Goal: Information Seeking & Learning: Learn about a topic

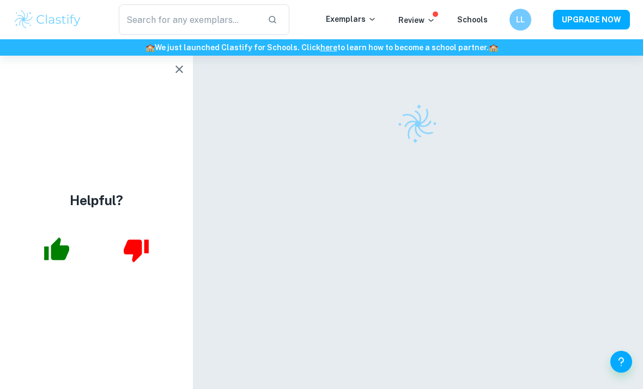
click at [175, 74] on icon "button" at bounding box center [179, 69] width 13 height 13
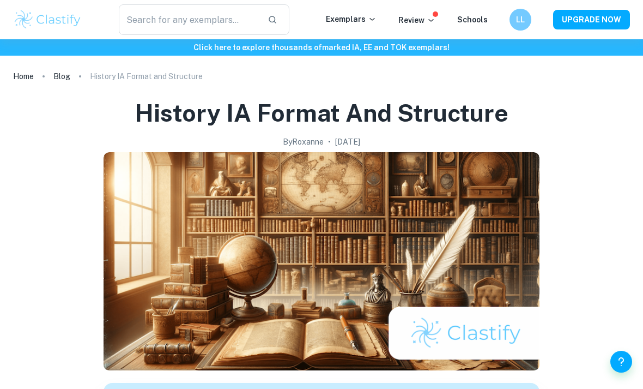
scroll to position [1062, 0]
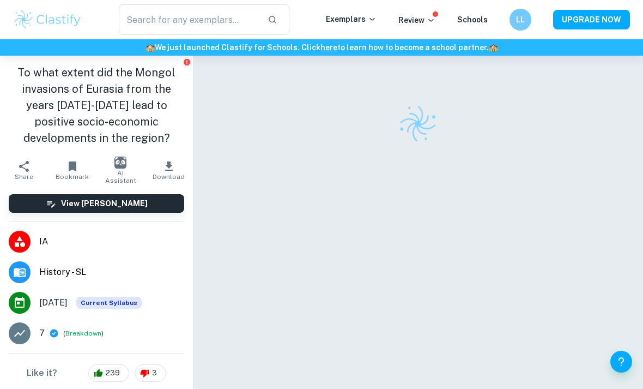
checkbox input "true"
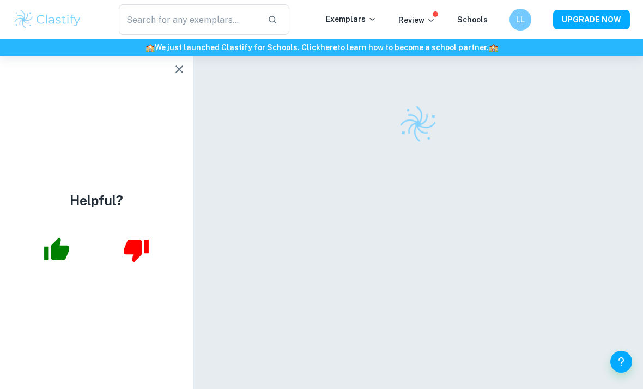
click at [183, 73] on icon "button" at bounding box center [179, 69] width 13 height 13
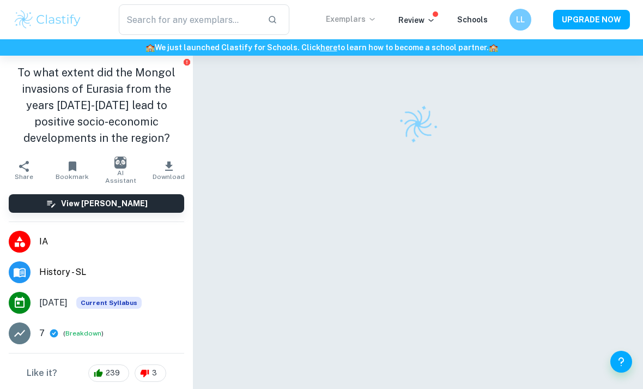
click at [373, 18] on icon at bounding box center [372, 19] width 9 height 9
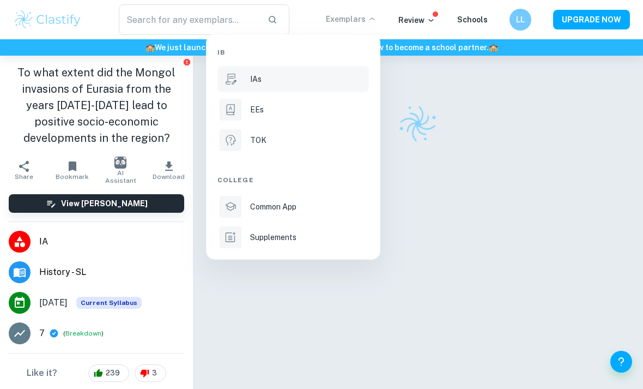
click at [256, 82] on p "IAs" at bounding box center [255, 79] width 11 height 12
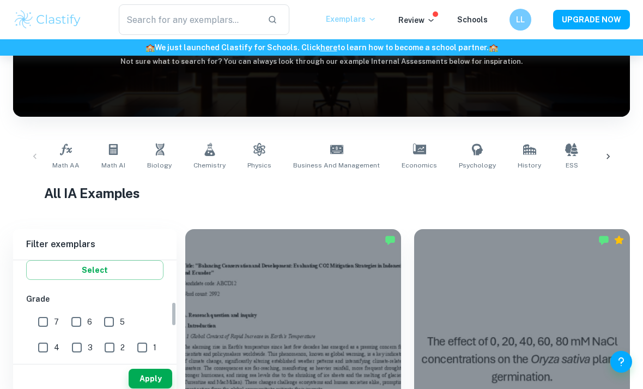
scroll to position [224, 0]
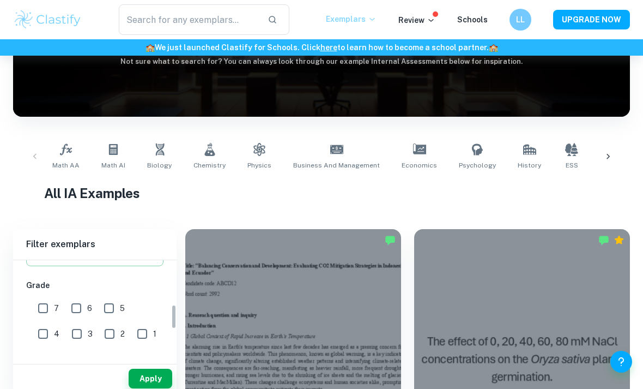
click at [44, 311] on input "7" at bounding box center [43, 308] width 22 height 22
checkbox input "true"
click at [75, 312] on input "6" at bounding box center [76, 308] width 22 height 22
checkbox input "true"
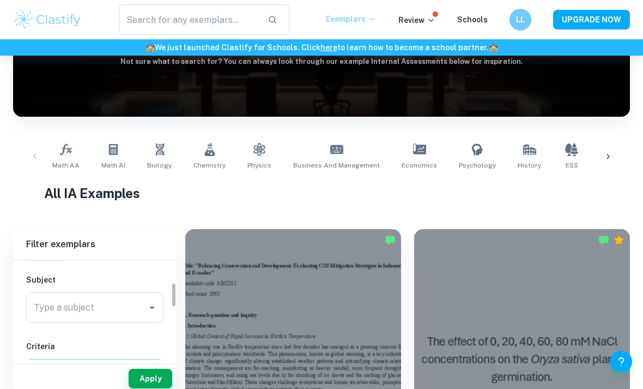
scroll to position [111, 0]
click at [137, 313] on input "Type a subject" at bounding box center [86, 308] width 111 height 21
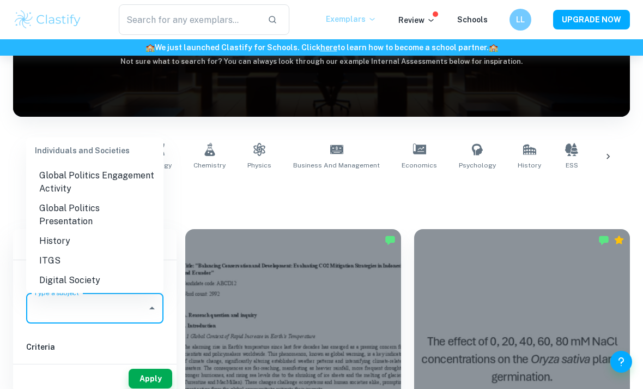
scroll to position [1111, 0]
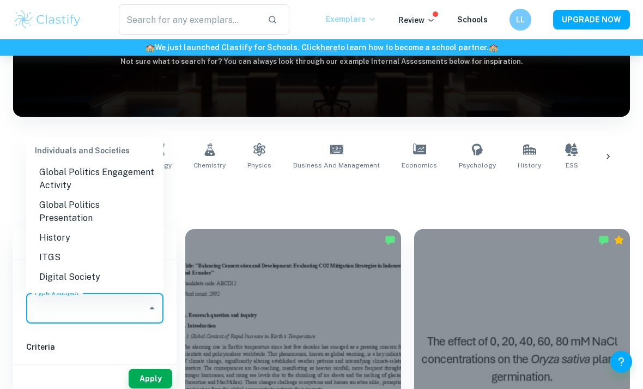
click at [128, 228] on li "History" at bounding box center [94, 238] width 137 height 20
type input "History"
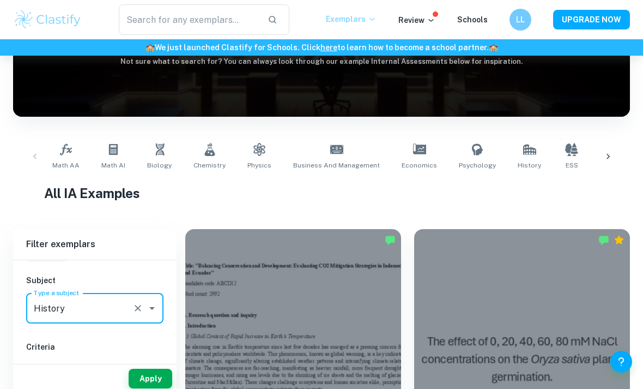
click at [105, 313] on input "History" at bounding box center [79, 308] width 97 height 21
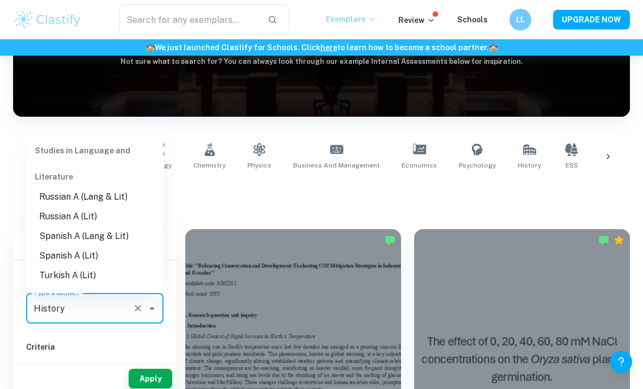
scroll to position [456, 0]
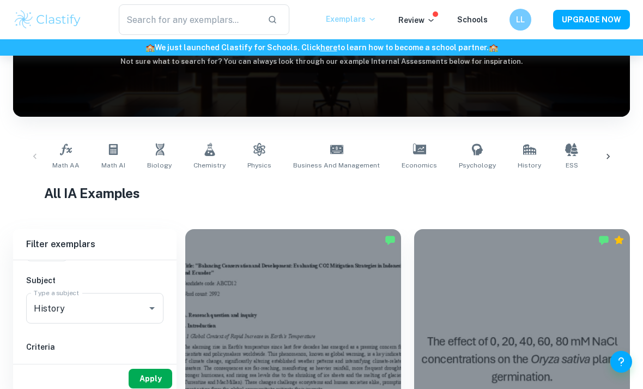
click at [160, 388] on button "Apply" at bounding box center [151, 378] width 44 height 20
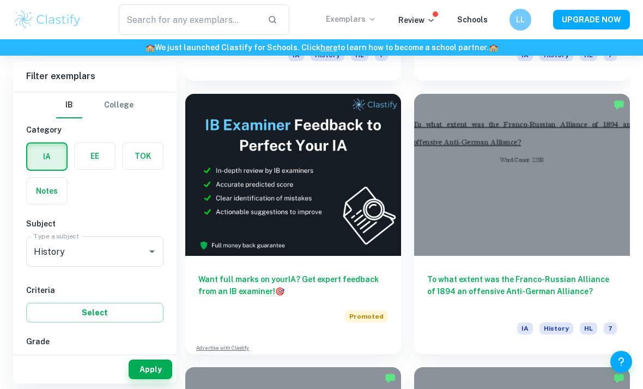
scroll to position [546, 0]
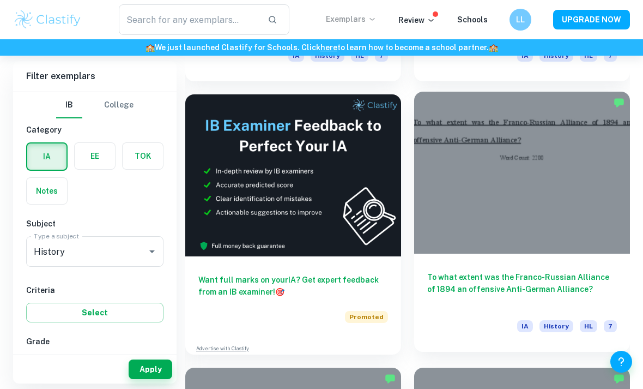
click at [468, 276] on h6 "To what extent was the Franco-Russian Alliance of 1894 an offensive Anti-German…" at bounding box center [522, 289] width 190 height 36
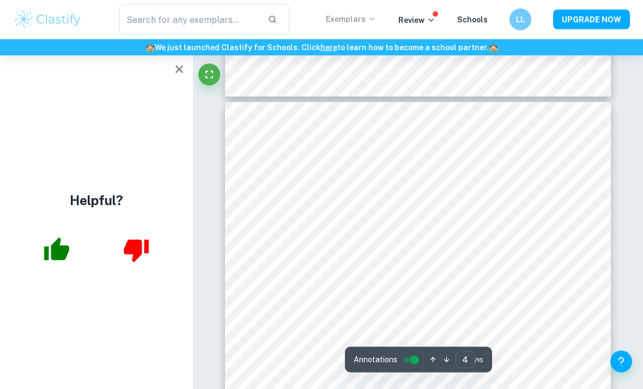
scroll to position [1743, 0]
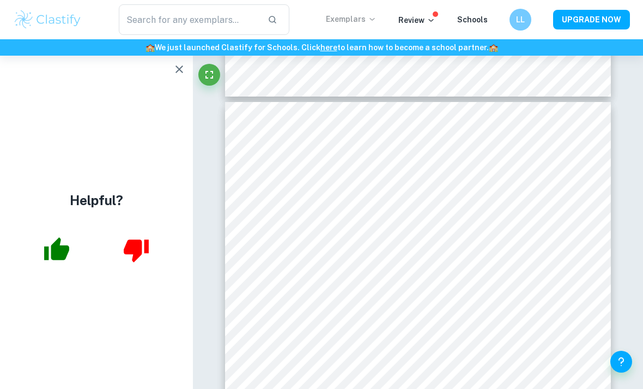
click at [180, 68] on icon "button" at bounding box center [180, 69] width 8 height 8
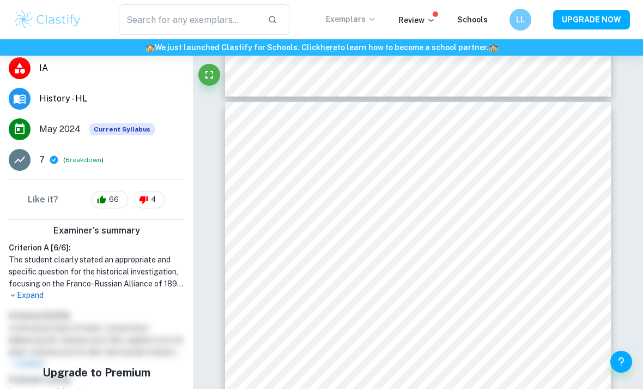
scroll to position [140, 0]
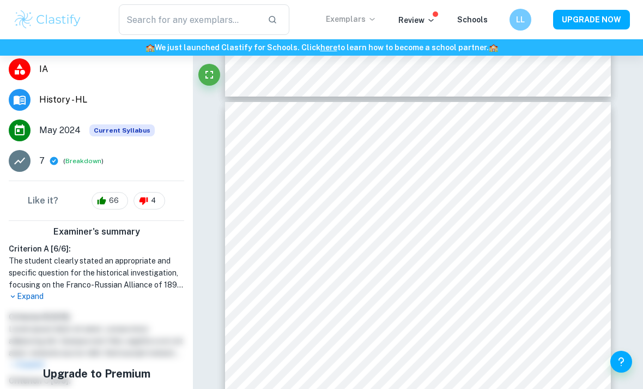
click at [43, 294] on p "Expand" at bounding box center [97, 296] width 176 height 11
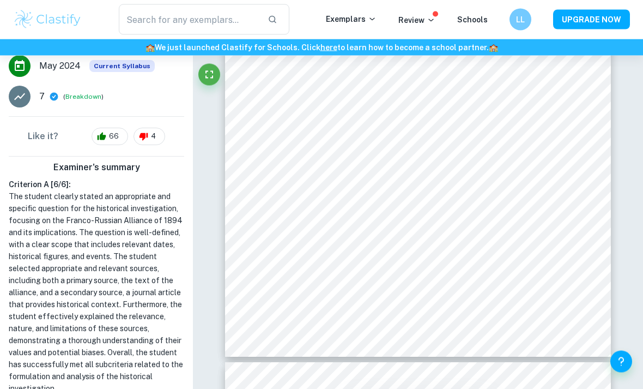
scroll to position [2033, 0]
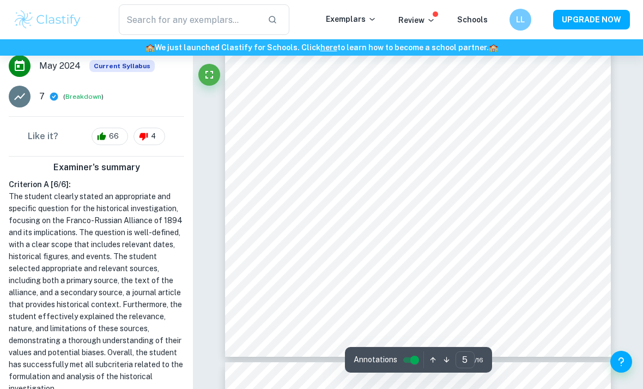
type input "4"
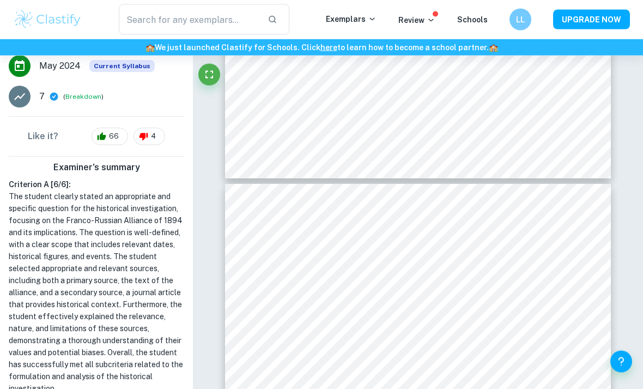
scroll to position [1661, 0]
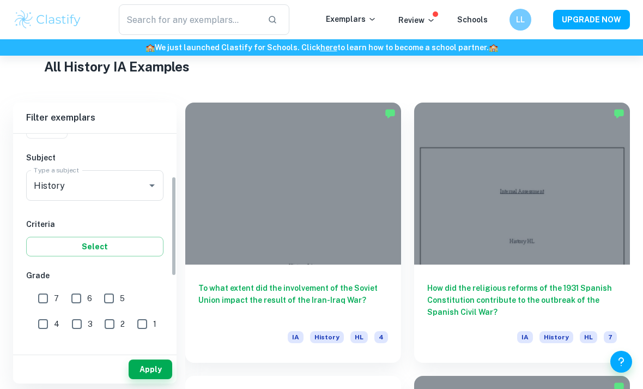
scroll to position [107, 0]
click at [80, 295] on input "6" at bounding box center [76, 299] width 22 height 22
checkbox input "true"
click at [47, 296] on input "7" at bounding box center [43, 299] width 22 height 22
checkbox input "true"
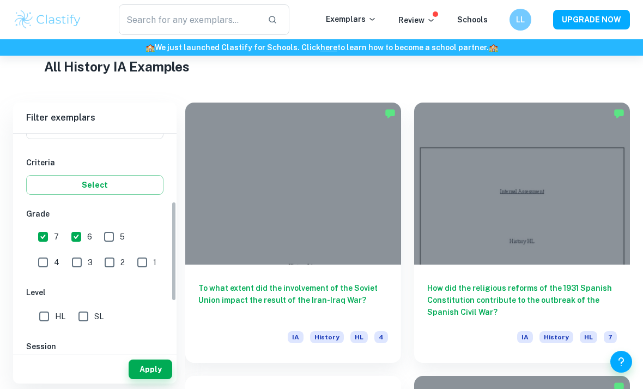
click at [47, 313] on input "HL" at bounding box center [44, 316] width 22 height 22
checkbox input "true"
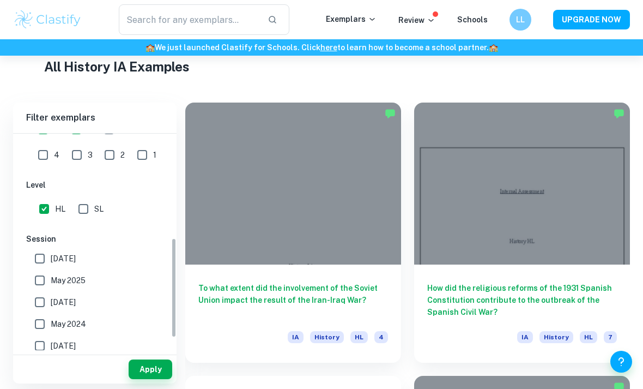
scroll to position [288, 0]
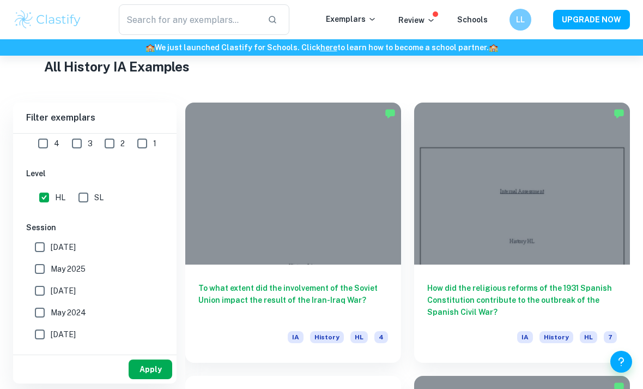
click at [153, 379] on button "Apply" at bounding box center [151, 369] width 44 height 20
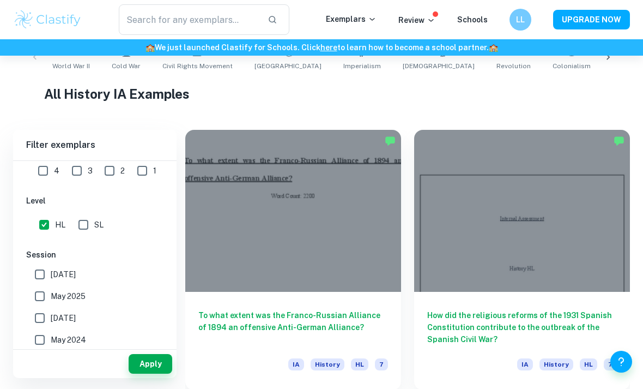
scroll to position [232, 0]
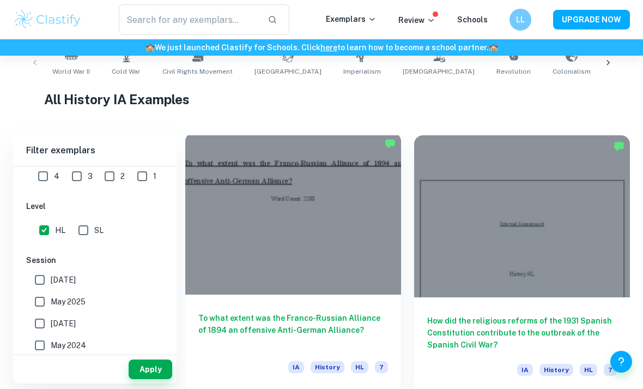
click at [271, 331] on h6 "To what extent was the Franco-Russian Alliance of 1894 an offensive Anti-German…" at bounding box center [293, 330] width 190 height 36
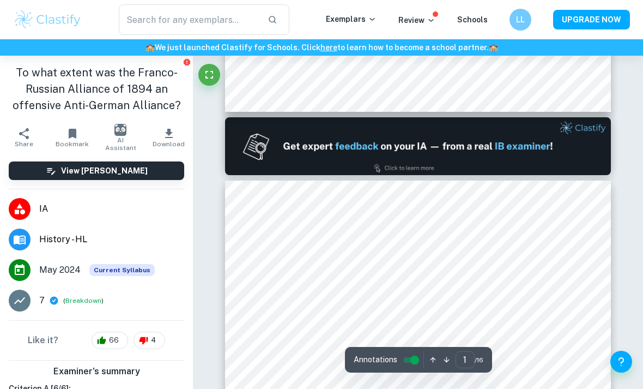
type input "2"
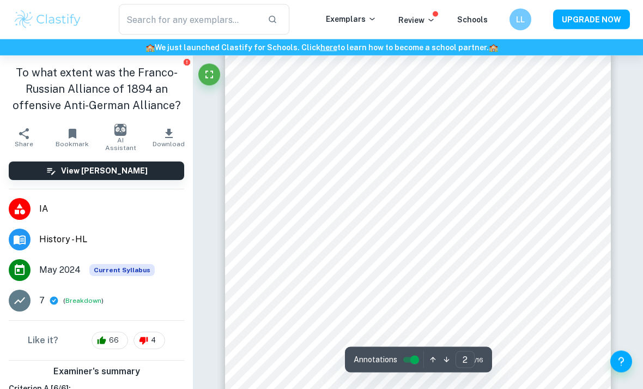
scroll to position [639, 0]
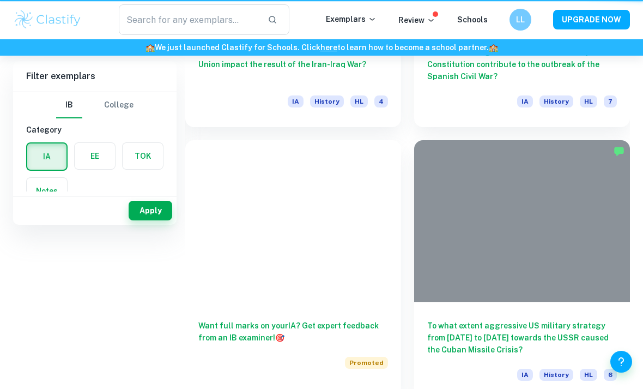
scroll to position [267, 0]
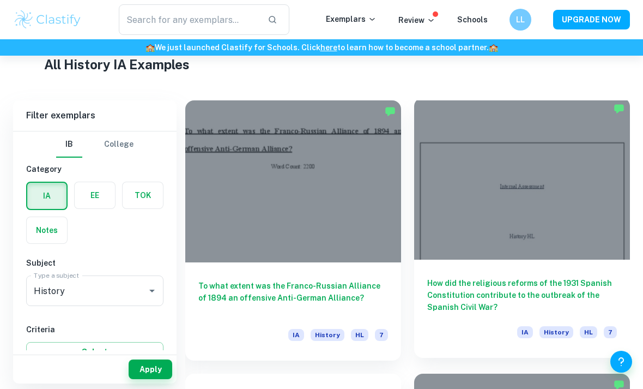
click at [473, 268] on div "How did the religious reforms of the 1931 Spanish Constitution contribute to th…" at bounding box center [522, 308] width 216 height 98
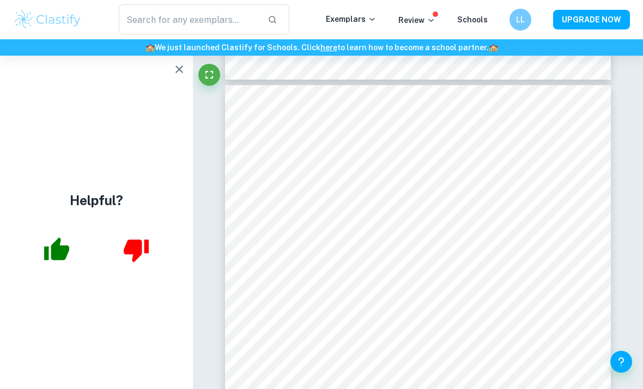
scroll to position [1425, 0]
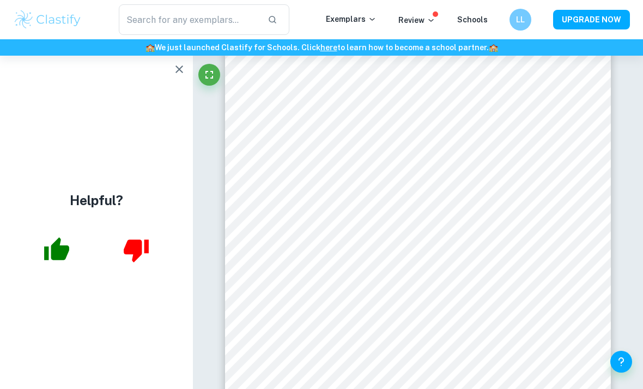
click at [178, 72] on icon "button" at bounding box center [179, 69] width 13 height 13
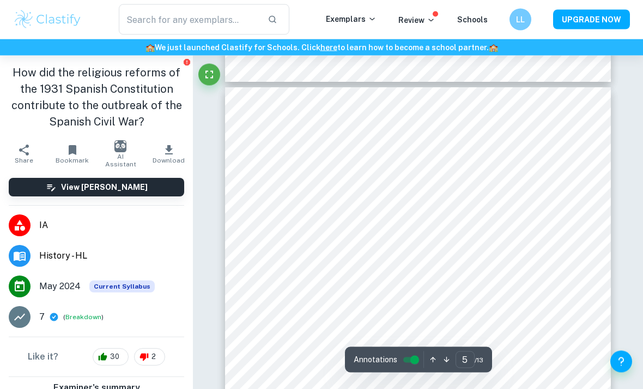
scroll to position [2326, 0]
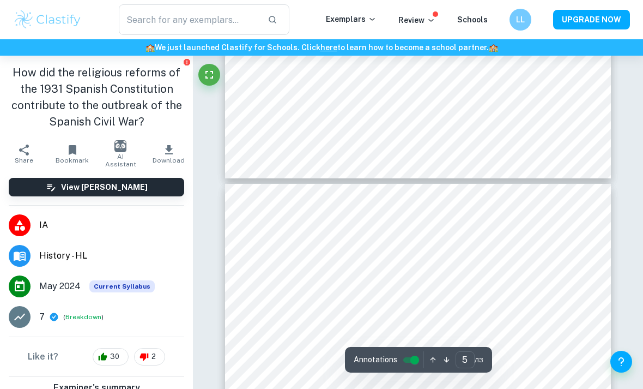
type input "4"
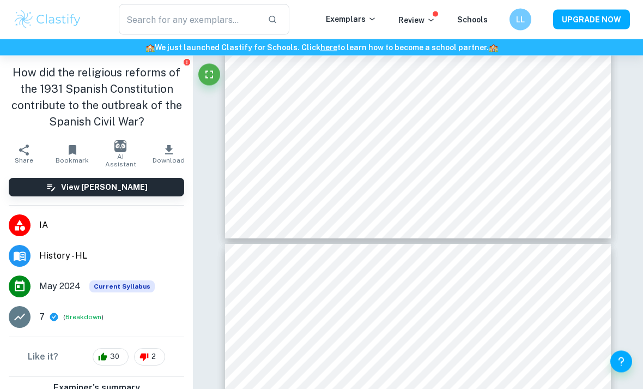
scroll to position [2148, 0]
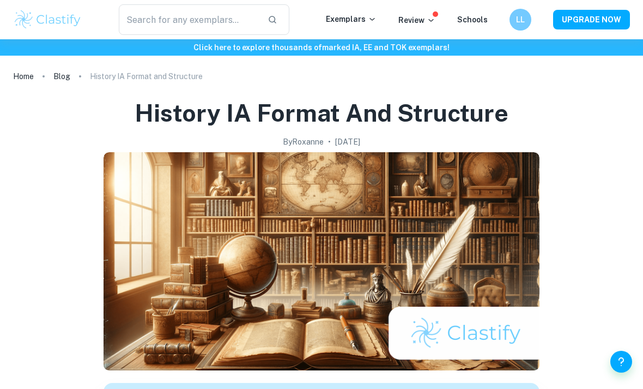
scroll to position [1062, 0]
